Goal: Navigation & Orientation: Find specific page/section

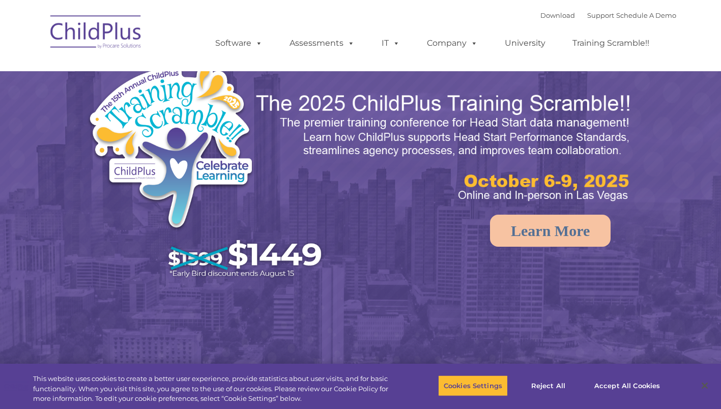
select select "MEDIUM"
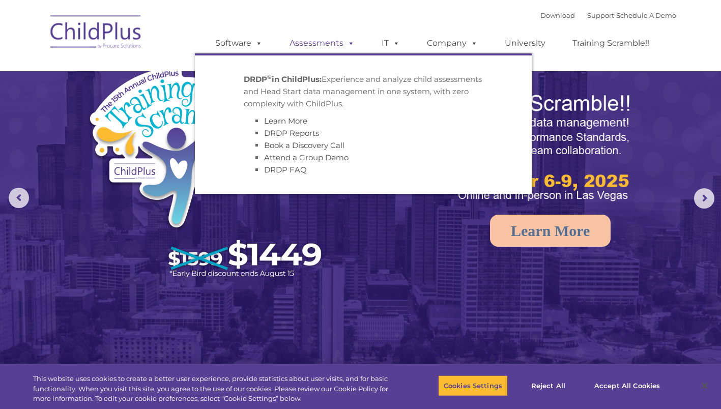
click at [316, 43] on link "Assessments" at bounding box center [321, 43] width 85 height 20
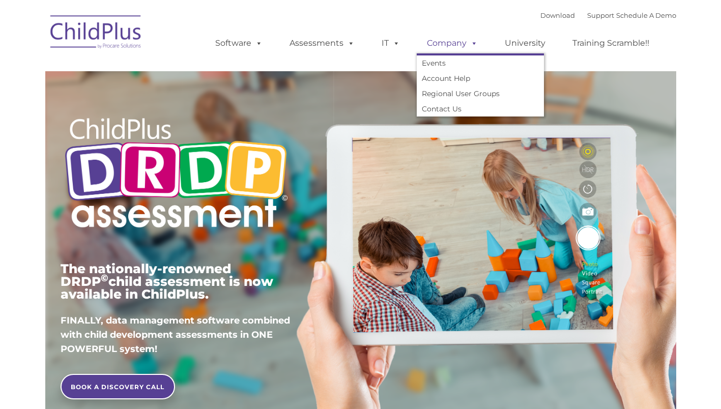
type input ""
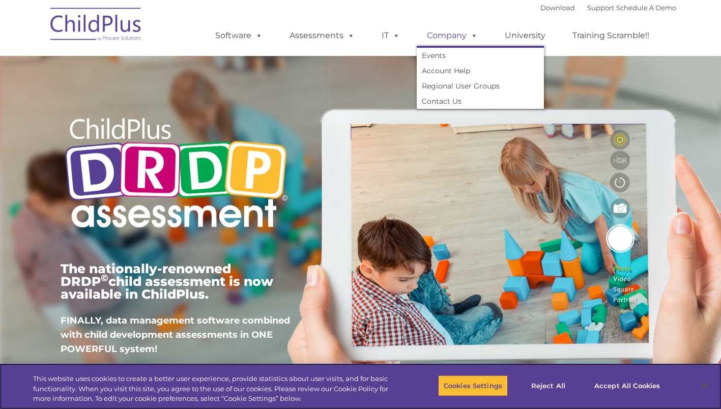
click at [447, 35] on link "Company" at bounding box center [451, 35] width 71 height 20
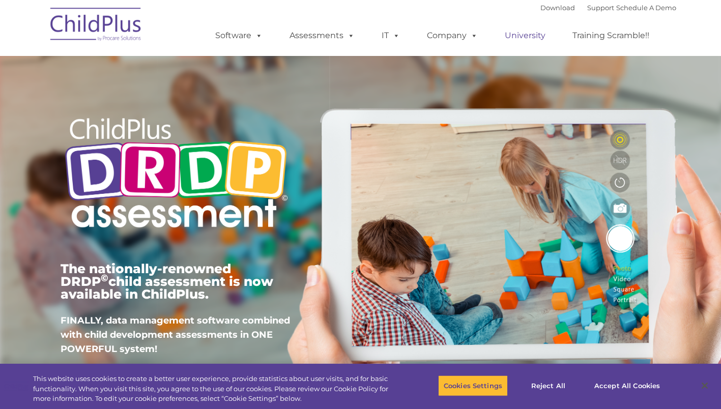
click at [534, 37] on link "University" at bounding box center [524, 35] width 61 height 20
click at [605, 37] on link "Training Scramble!!" at bounding box center [610, 35] width 97 height 20
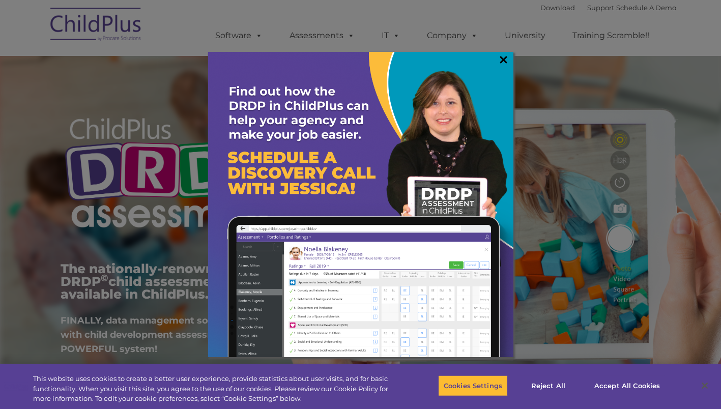
click at [502, 57] on link "×" at bounding box center [503, 59] width 12 height 10
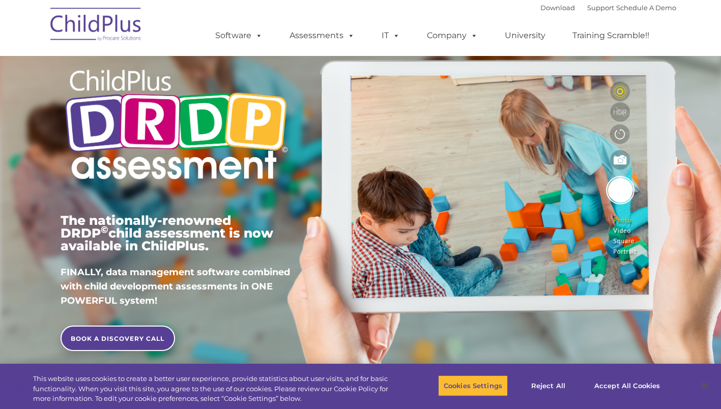
scroll to position [51, 0]
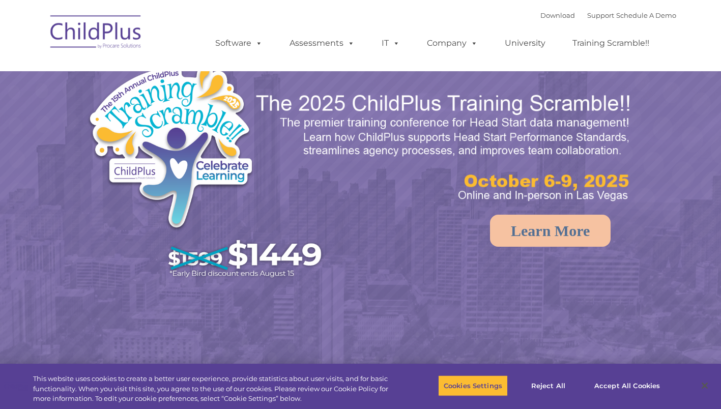
select select "MEDIUM"
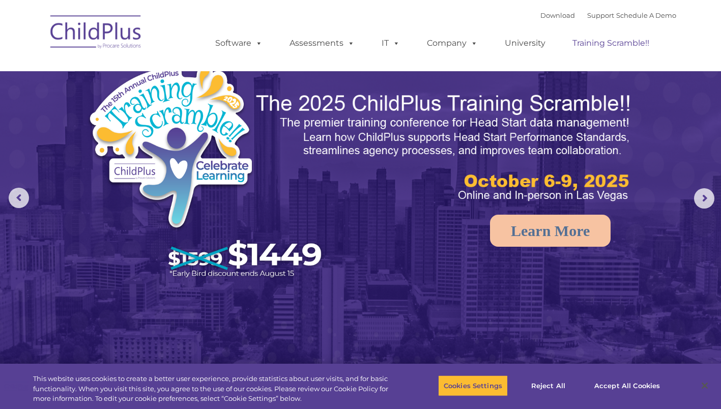
click at [625, 44] on link "Training Scramble!!" at bounding box center [610, 43] width 97 height 20
click at [527, 45] on link "University" at bounding box center [524, 43] width 61 height 20
click at [445, 44] on link "Company" at bounding box center [451, 43] width 71 height 20
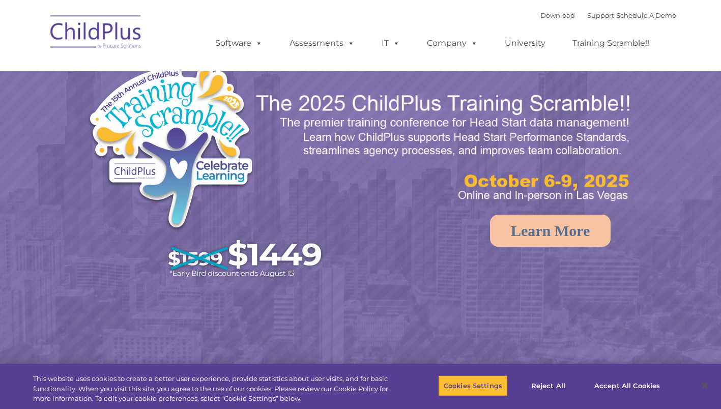
select select "MEDIUM"
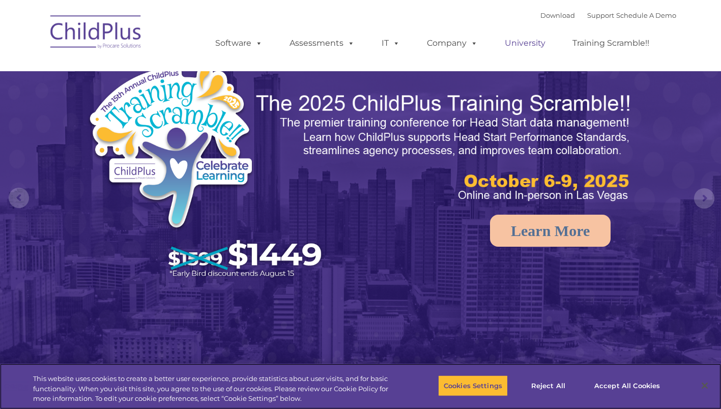
click at [513, 44] on link "University" at bounding box center [524, 43] width 61 height 20
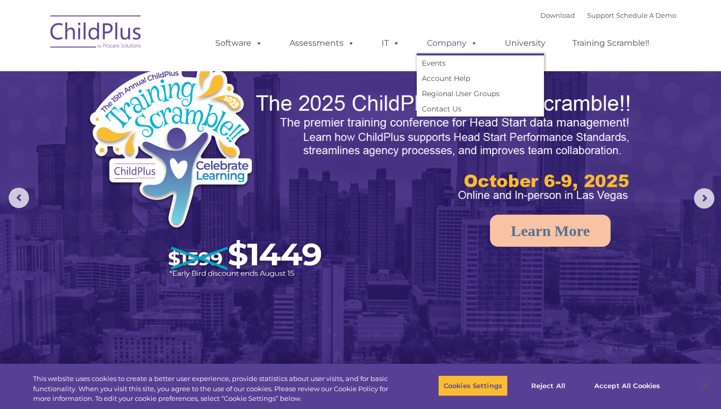
click at [457, 48] on link "Company" at bounding box center [451, 43] width 71 height 20
click at [452, 44] on link "Company" at bounding box center [451, 43] width 71 height 20
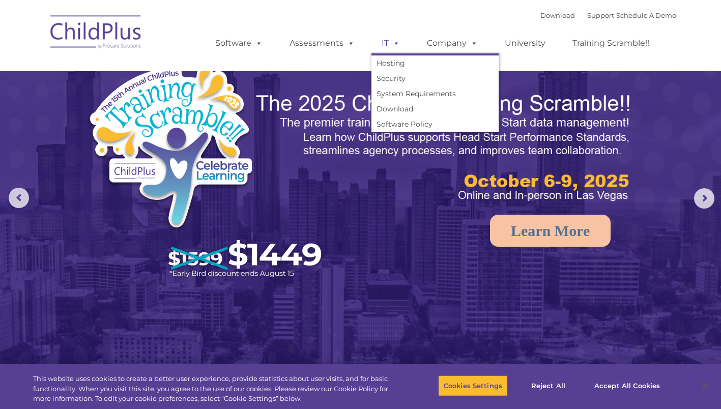
click at [386, 42] on link "IT" at bounding box center [390, 43] width 39 height 20
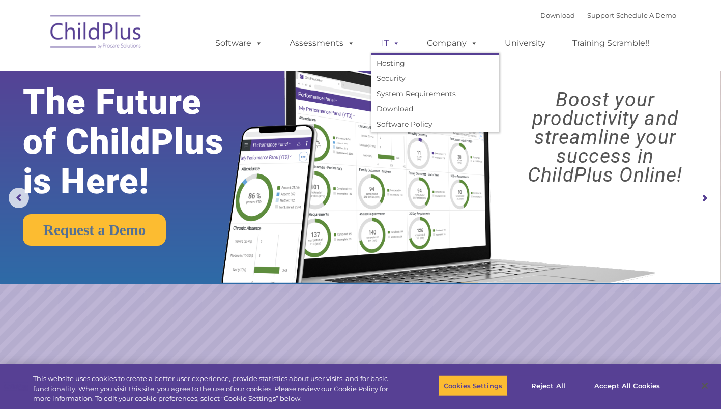
click at [395, 45] on span at bounding box center [393, 43] width 11 height 10
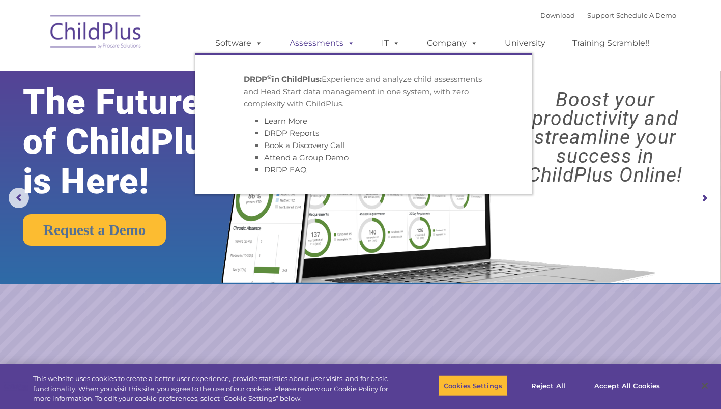
drag, startPoint x: 337, startPoint y: 40, endPoint x: 324, endPoint y: 38, distance: 12.9
click at [337, 40] on link "Assessments" at bounding box center [321, 43] width 85 height 20
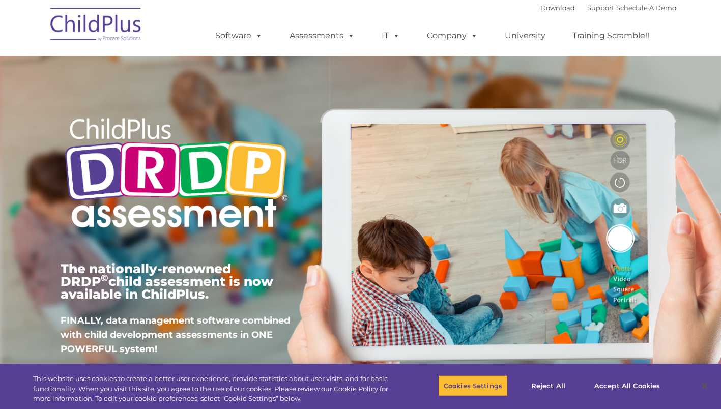
click at [125, 32] on img at bounding box center [96, 26] width 102 height 51
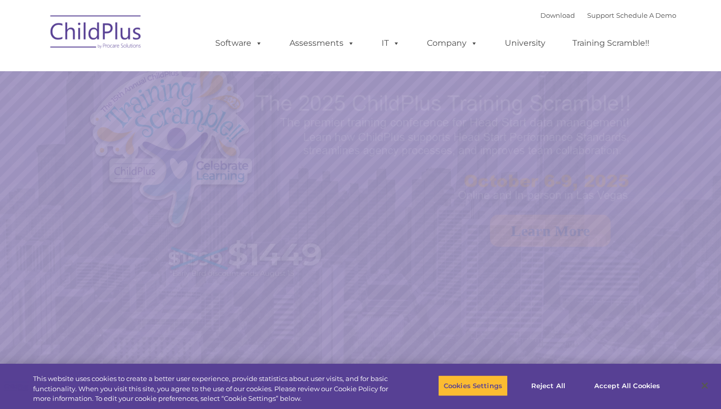
select select "MEDIUM"
